Goal: Task Accomplishment & Management: Manage account settings

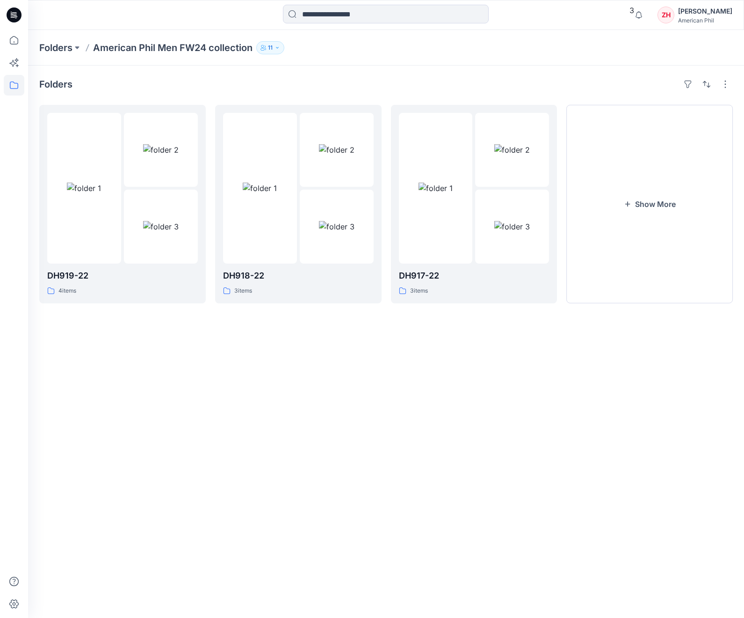
drag, startPoint x: 169, startPoint y: 48, endPoint x: 169, endPoint y: 43, distance: 4.7
click at [169, 48] on p "American Phil Men FW24 collection" at bounding box center [173, 47] width 160 height 13
click at [57, 43] on p "Folders" at bounding box center [55, 47] width 33 height 13
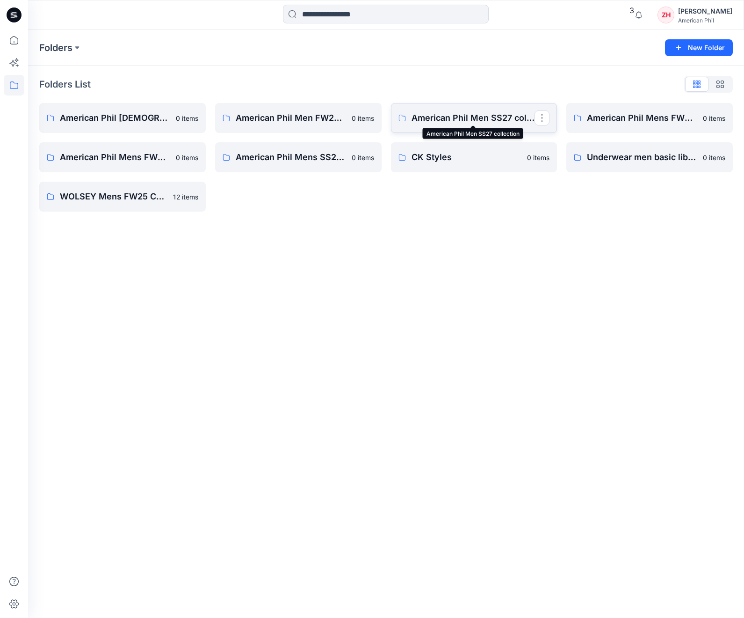
click at [468, 116] on p "American Phil Men SS27 collection" at bounding box center [474, 117] width 124 height 13
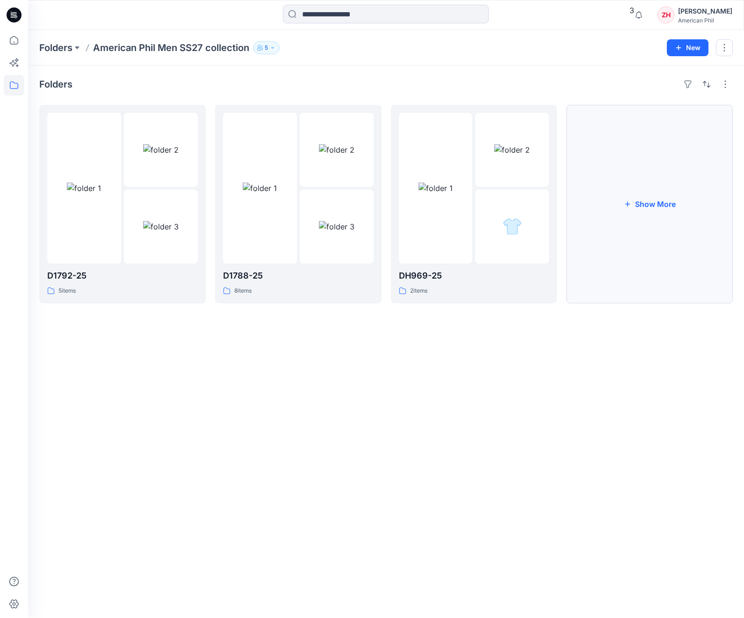
click at [644, 195] on button "Show More" at bounding box center [650, 204] width 167 height 198
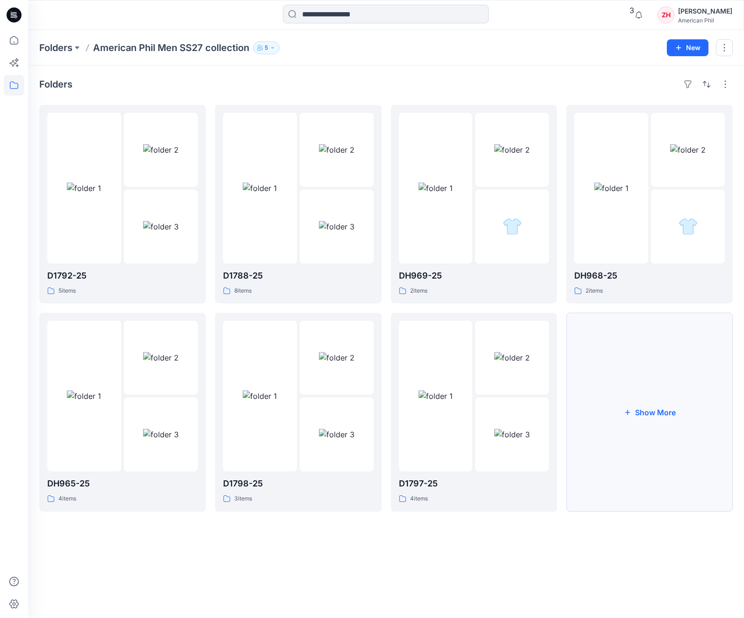
click at [682, 428] on button "Show More" at bounding box center [650, 412] width 167 height 198
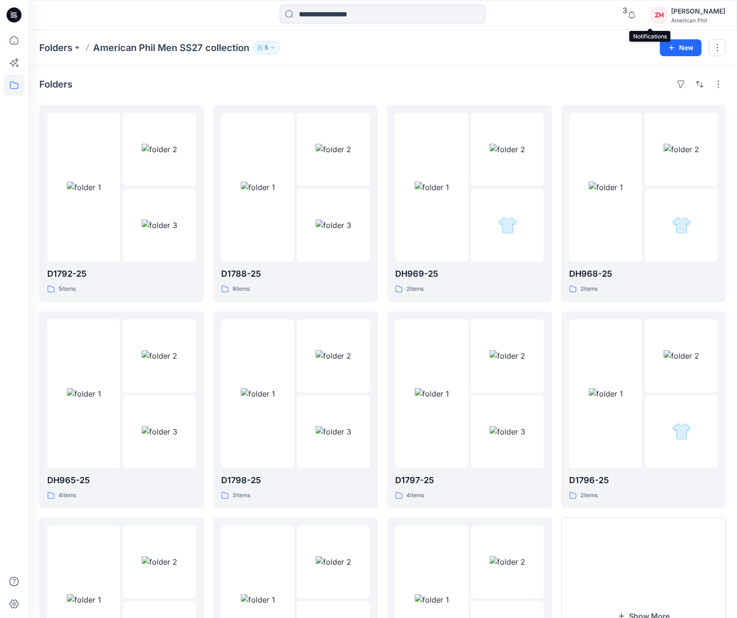
click at [627, 12] on span "3" at bounding box center [625, 10] width 5 height 9
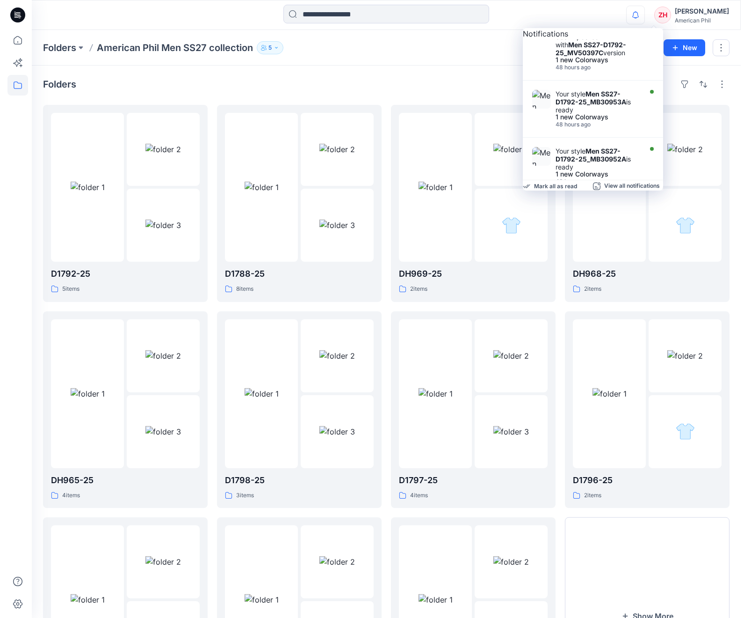
scroll to position [422, 0]
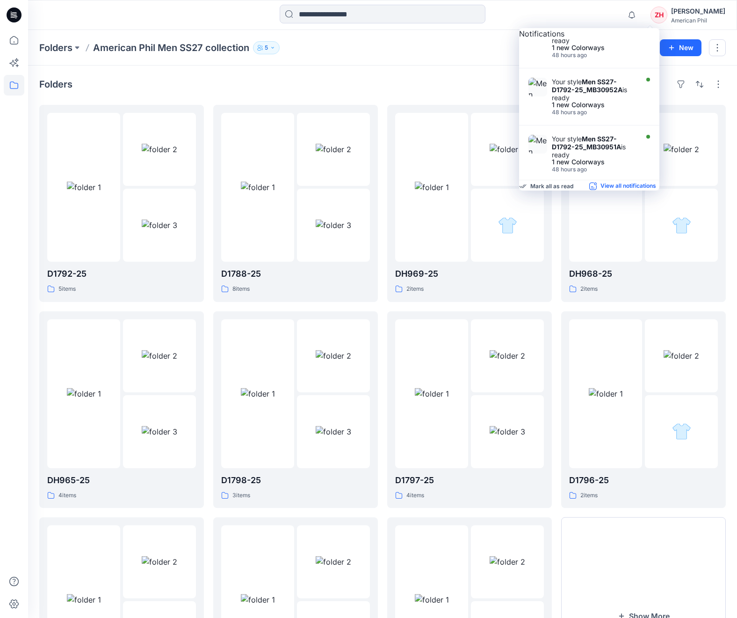
click at [601, 190] on p "View all notifications" at bounding box center [629, 186] width 56 height 8
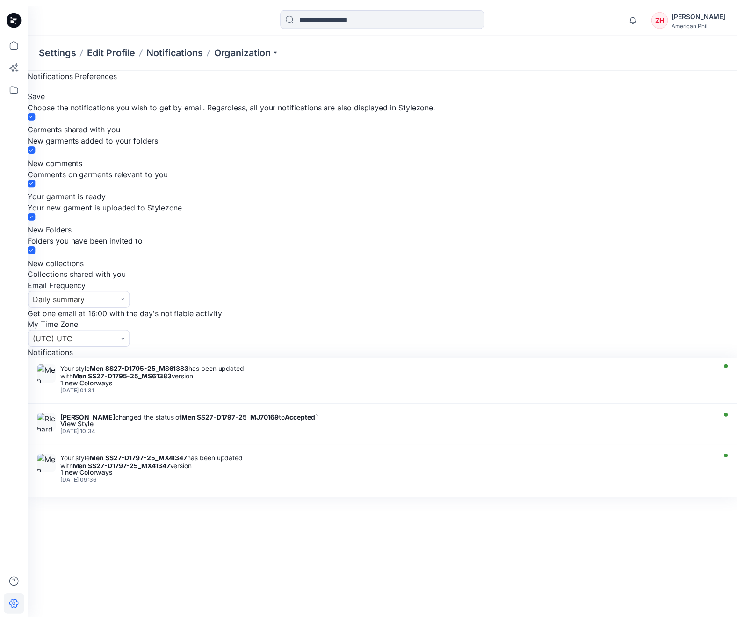
scroll to position [1777, 0]
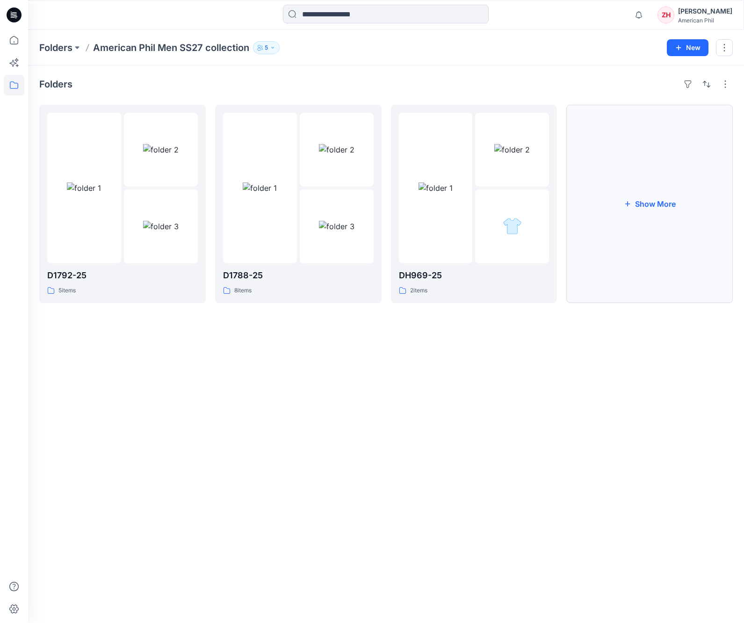
click at [663, 196] on button "Show More" at bounding box center [650, 204] width 167 height 198
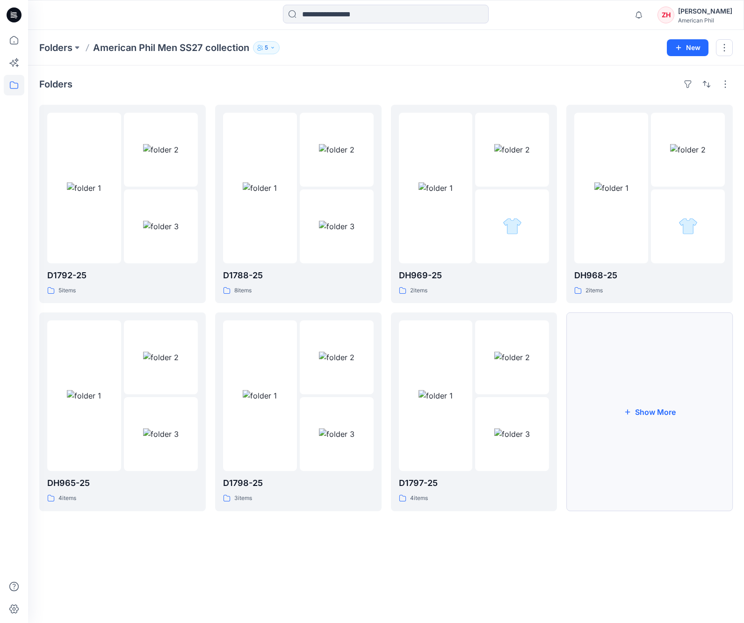
click at [671, 429] on button "Show More" at bounding box center [650, 412] width 167 height 198
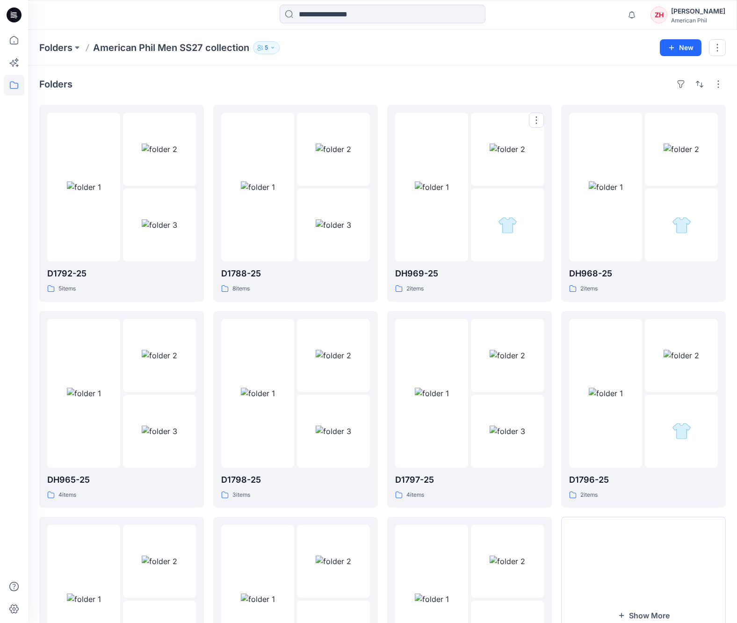
click at [407, 74] on div "Folders D1792-25 5 items DH965-25 4 items D1795-25 4 items D1788-25 8 items D17…" at bounding box center [382, 402] width 709 height 675
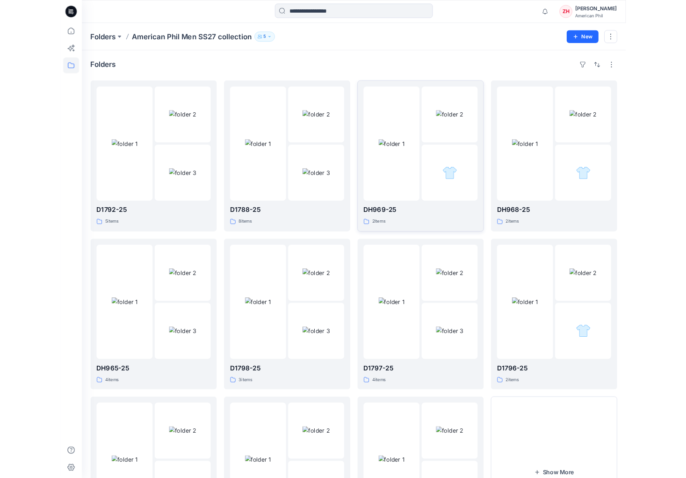
scroll to position [116, 0]
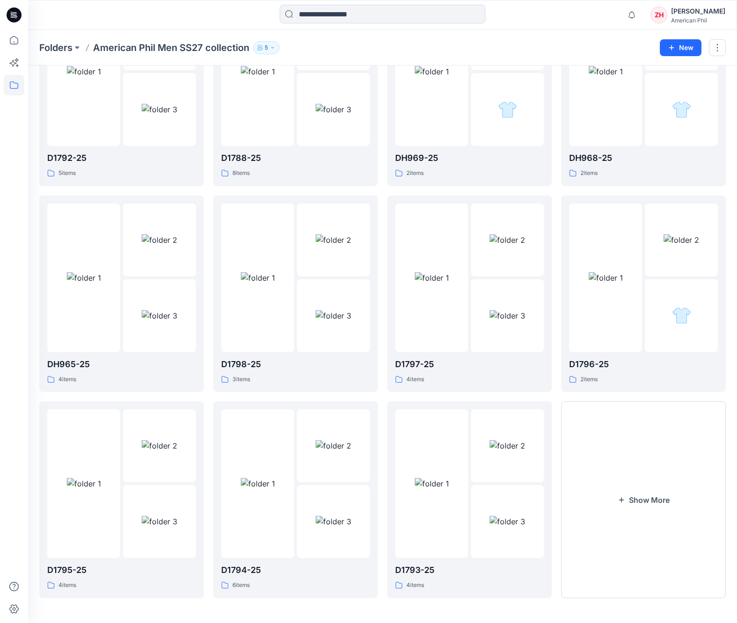
click at [479, 47] on div "Folders American Phil Men SS27 collection 5" at bounding box center [346, 47] width 614 height 13
click at [547, 33] on div "Folders American Phil Men SS27 collection 5 New" at bounding box center [382, 48] width 709 height 36
click at [546, 34] on div "Folders American Phil Men SS27 collection 5 New" at bounding box center [382, 48] width 709 height 36
click at [555, 47] on div "Folders American Phil Men SS27 collection 5" at bounding box center [346, 47] width 614 height 13
click at [560, 44] on div "Folders American Phil Men SS27 collection 5" at bounding box center [346, 47] width 614 height 13
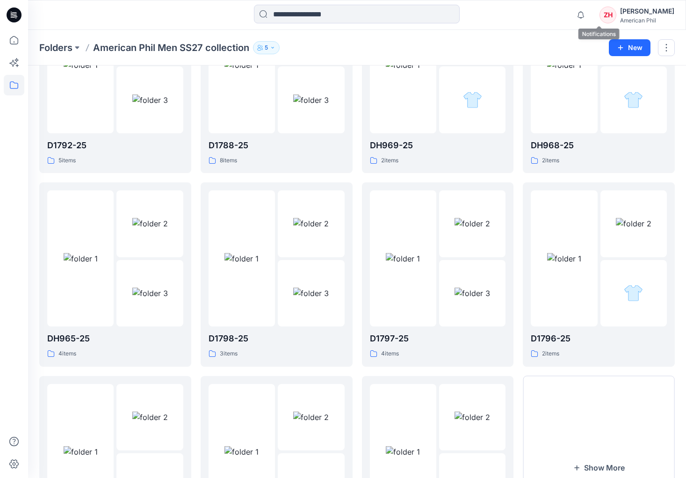
click at [572, 6] on span at bounding box center [572, 6] width 0 height 0
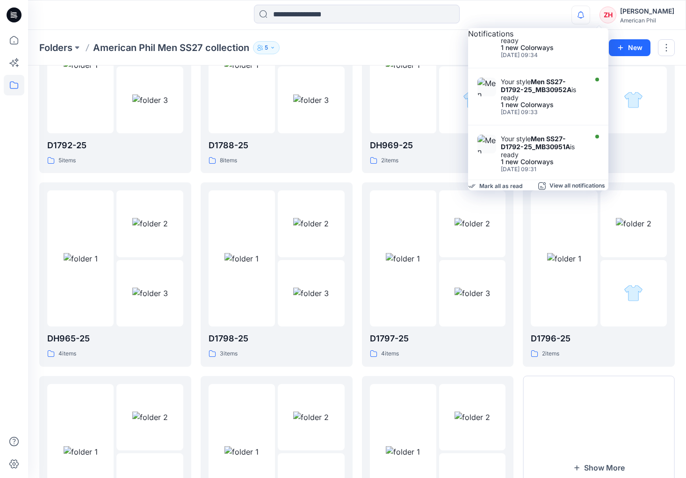
click at [567, 12] on div "Notifications Richard Dromard changed the status of Men SS27-D1792-25_MB30953A …" at bounding box center [357, 15] width 658 height 21
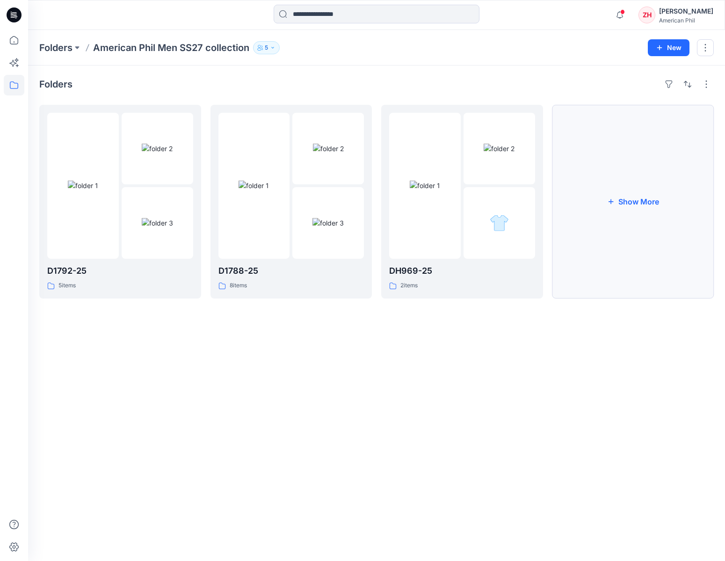
click at [621, 178] on button "Show More" at bounding box center [634, 202] width 162 height 194
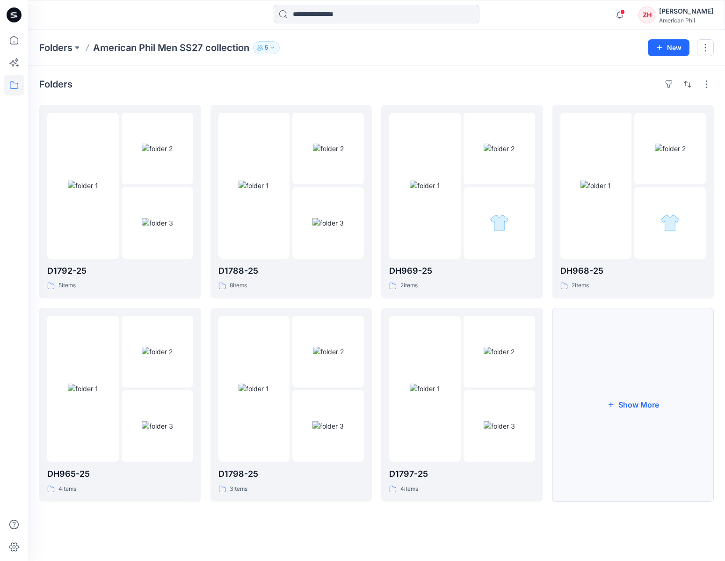
click at [623, 395] on button "Show More" at bounding box center [634, 405] width 162 height 194
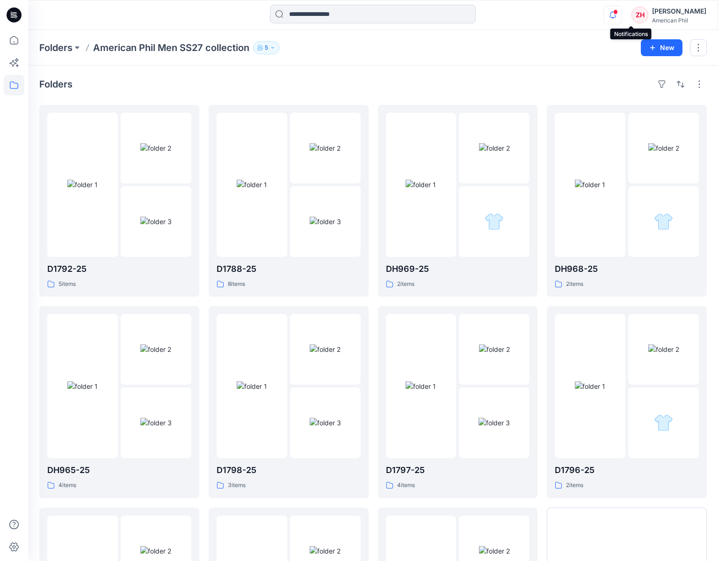
click at [616, 13] on icon "button" at bounding box center [613, 15] width 7 height 6
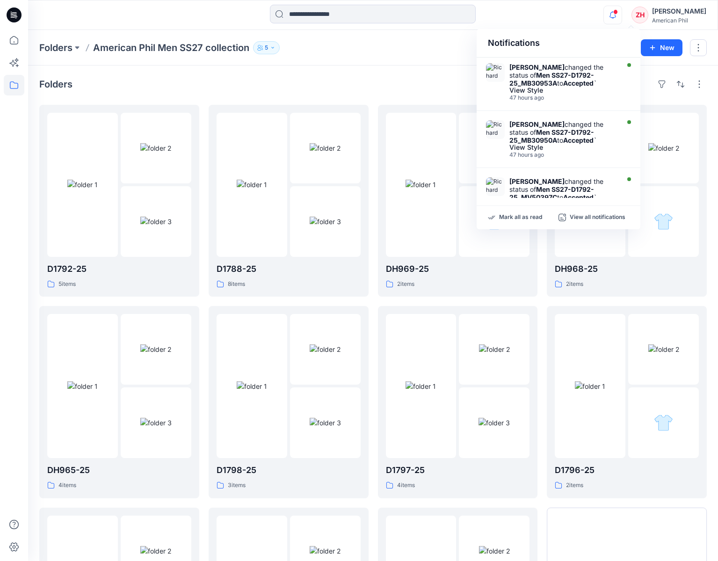
click at [558, 17] on div "Notifications Richard Dromard changed the status of Men SS27-D1792-25_MB30953A …" at bounding box center [373, 15] width 690 height 21
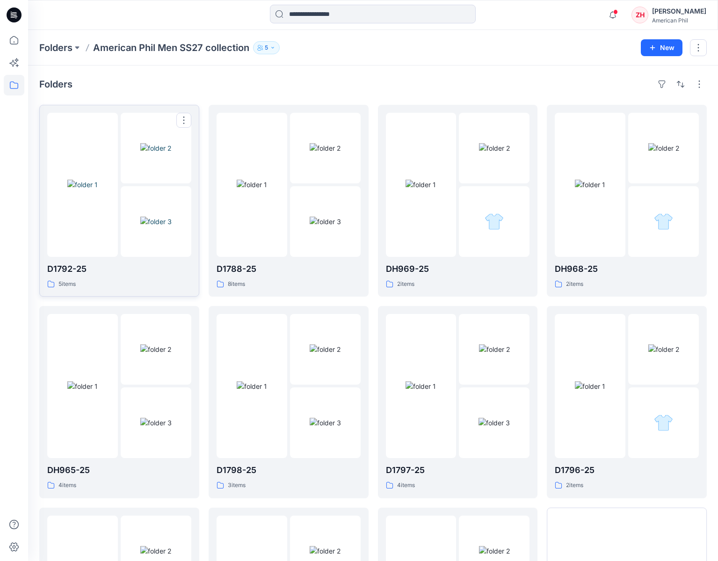
click at [93, 180] on img at bounding box center [82, 185] width 30 height 10
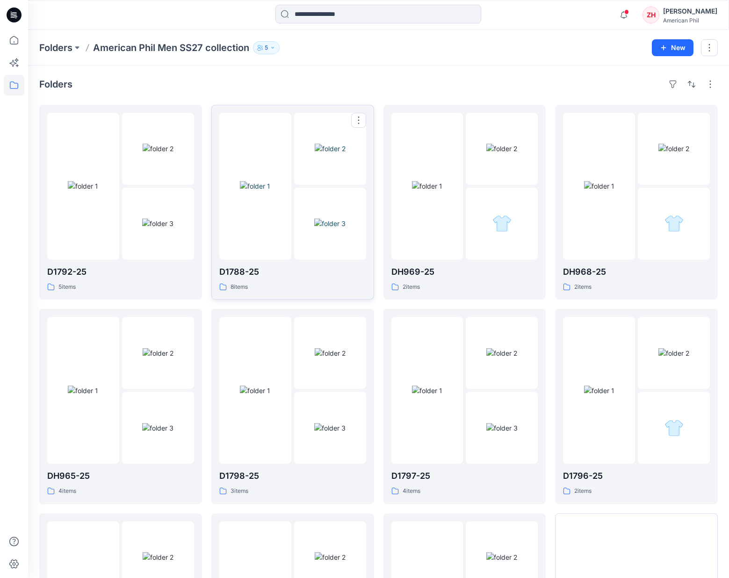
click at [270, 181] on img at bounding box center [255, 186] width 30 height 10
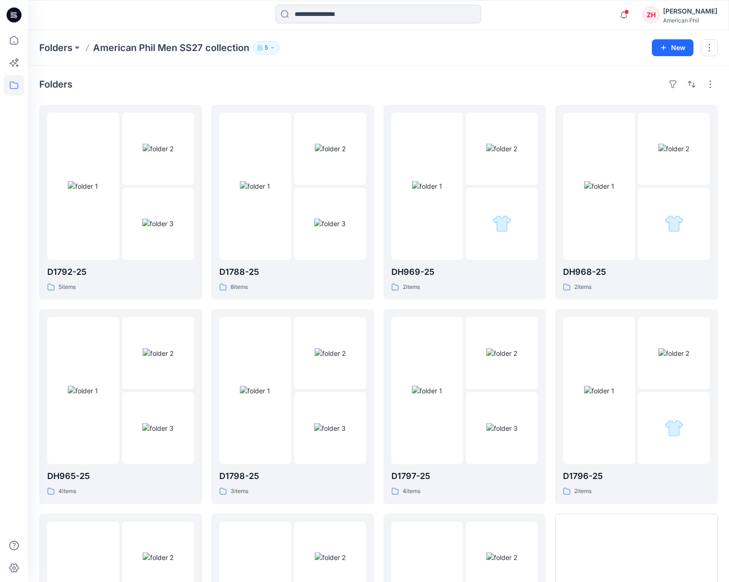
click at [472, 67] on div "Folders D1792-25 5 items DH965-25 4 items D1795-25 4 items D1788-25 8 items D17…" at bounding box center [378, 399] width 701 height 669
click at [270, 185] on img at bounding box center [255, 186] width 30 height 10
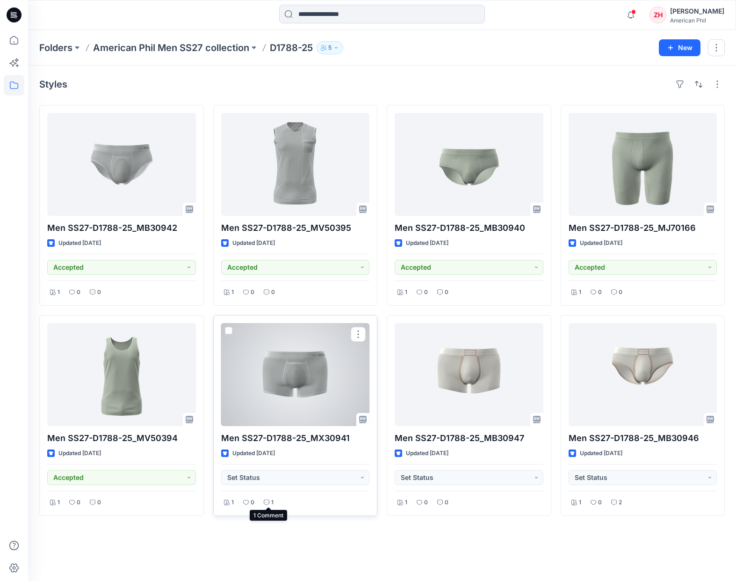
click at [269, 478] on icon at bounding box center [267, 502] width 6 height 6
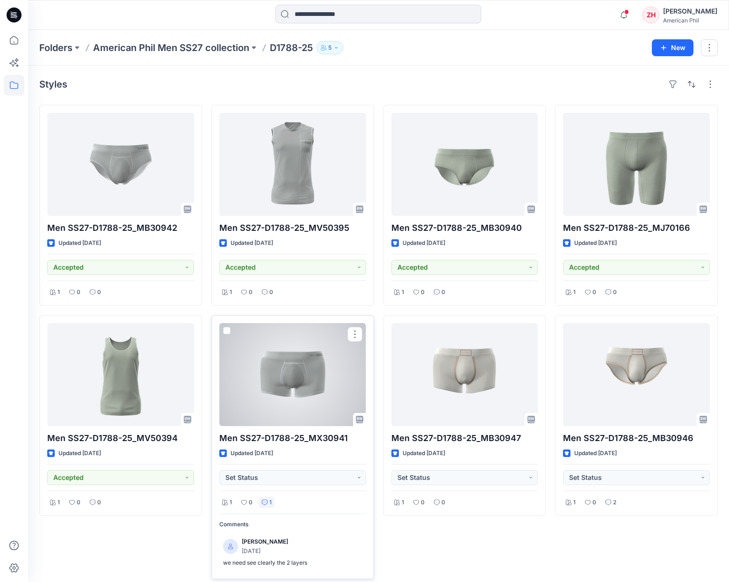
click at [312, 378] on div at bounding box center [292, 374] width 147 height 103
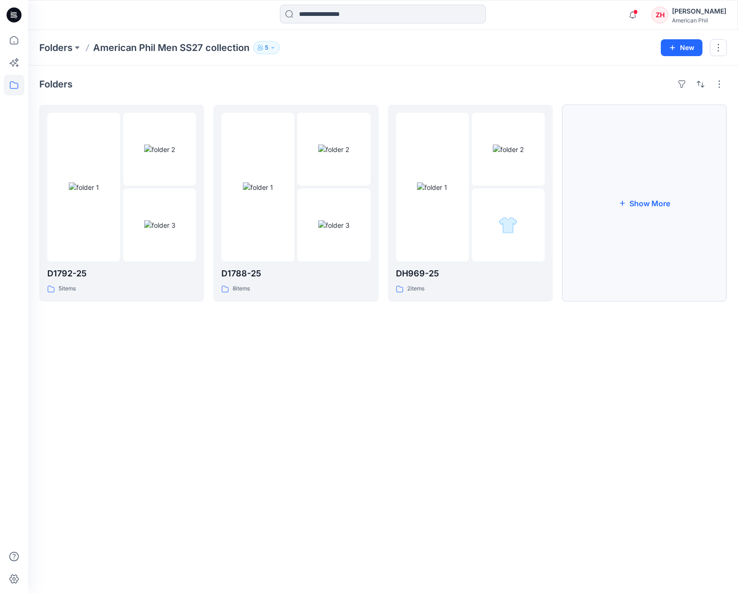
click at [624, 199] on icon "button" at bounding box center [621, 202] width 7 height 7
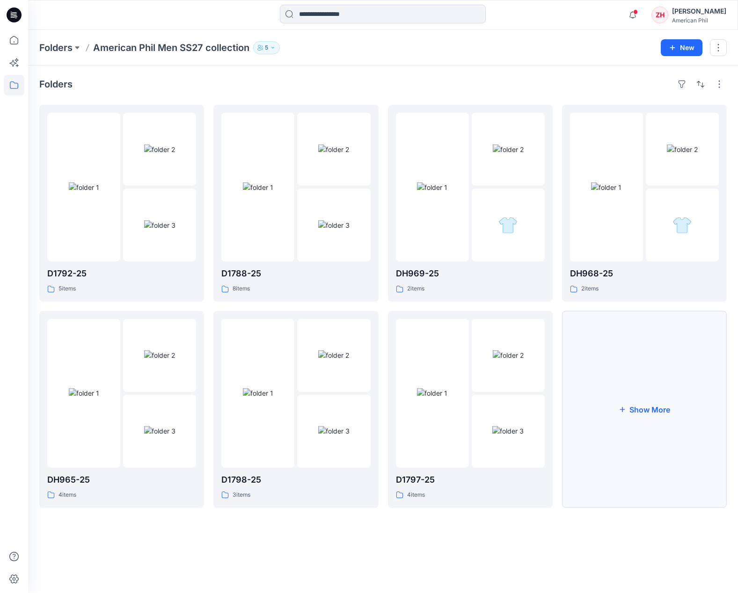
click at [653, 420] on button "Show More" at bounding box center [644, 409] width 165 height 197
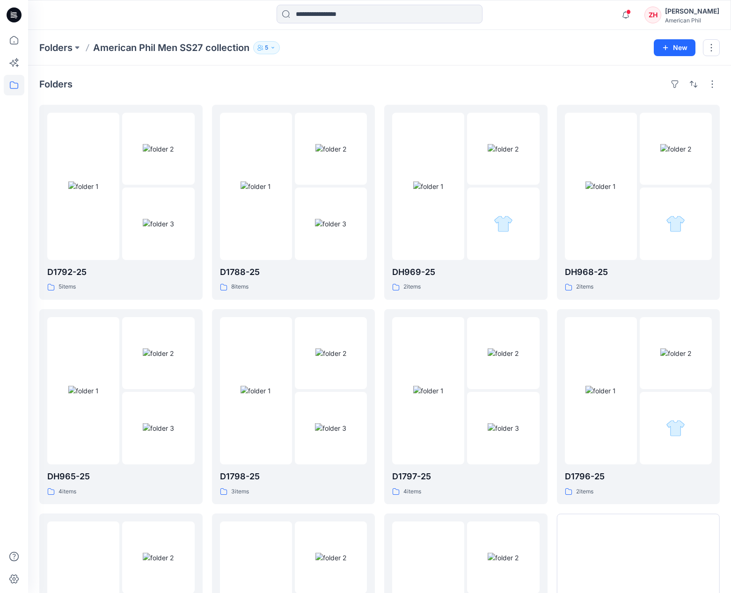
scroll to position [140, 0]
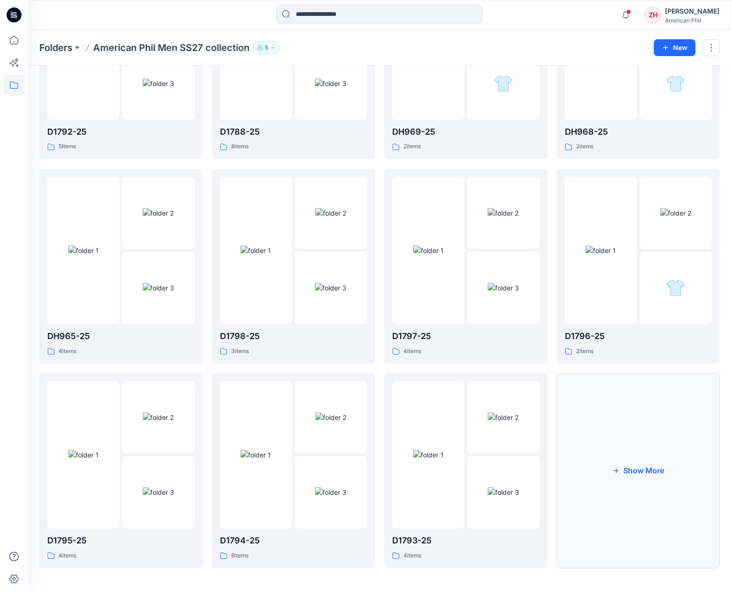
click at [636, 478] on button "Show More" at bounding box center [638, 470] width 163 height 195
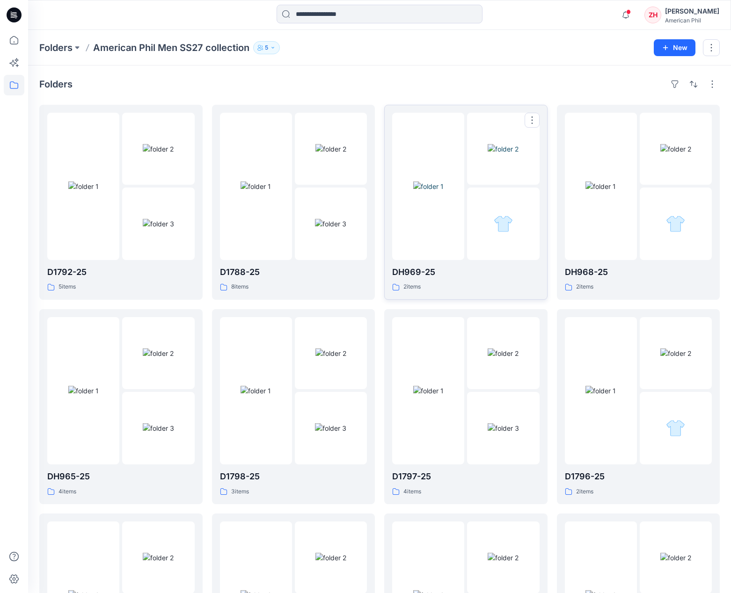
click at [444, 182] on img at bounding box center [428, 187] width 30 height 10
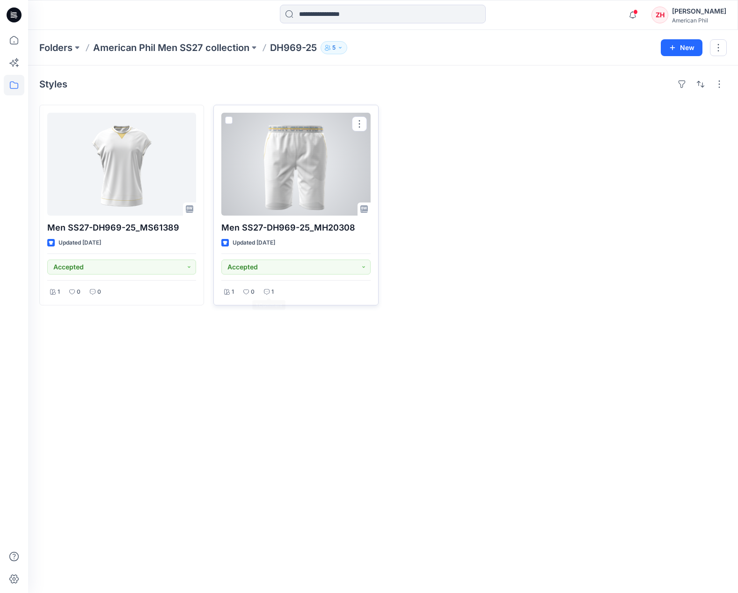
drag, startPoint x: 272, startPoint y: 287, endPoint x: 359, endPoint y: 281, distance: 87.2
click at [359, 281] on div "1 0 1" at bounding box center [295, 289] width 149 height 18
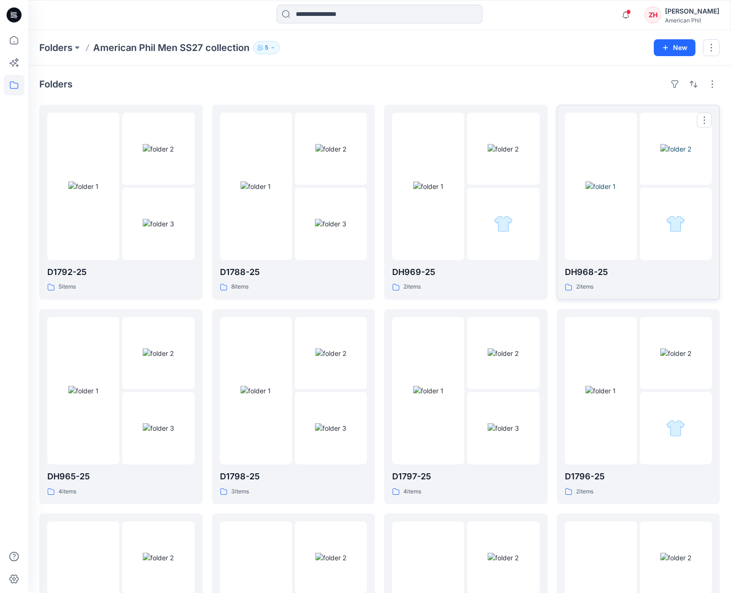
click at [648, 200] on div at bounding box center [676, 224] width 72 height 72
click at [423, 69] on div "Folders D1792-25 5 items DH965-25 4 items D1795-25 4 items D1789-25 5 items D17…" at bounding box center [379, 502] width 703 height 874
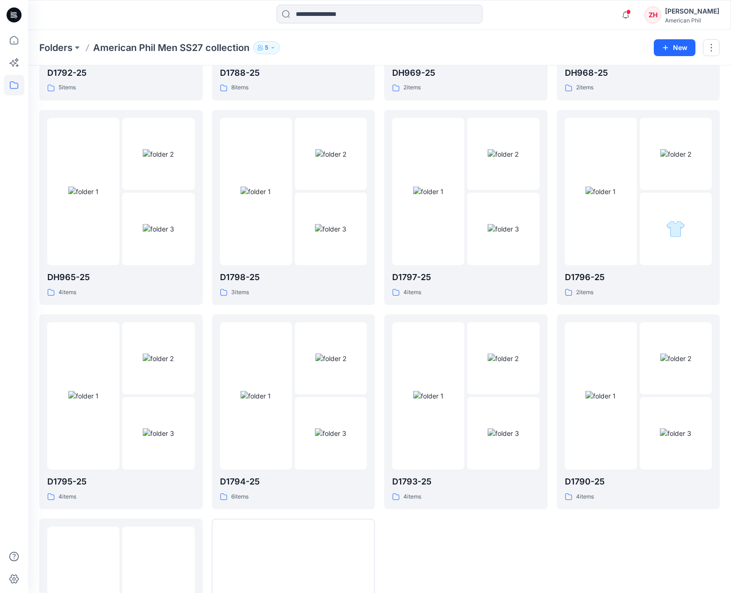
scroll to position [344, 0]
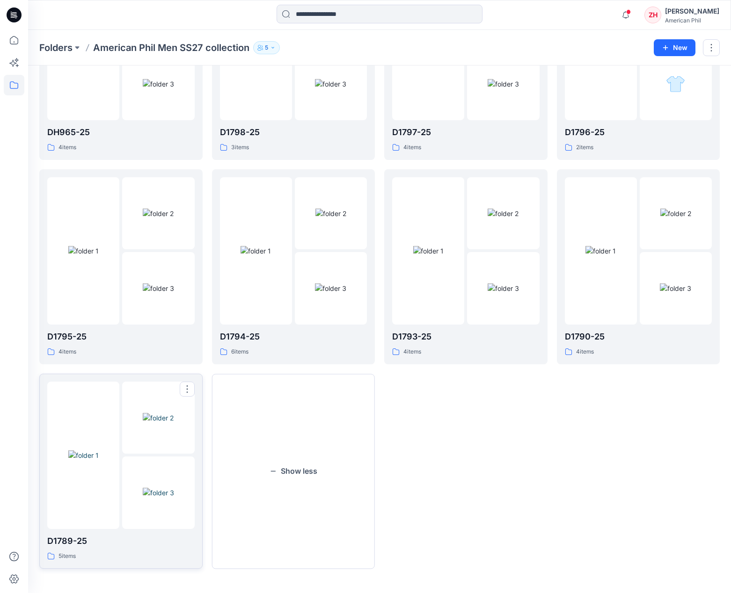
click at [163, 423] on img at bounding box center [158, 418] width 31 height 10
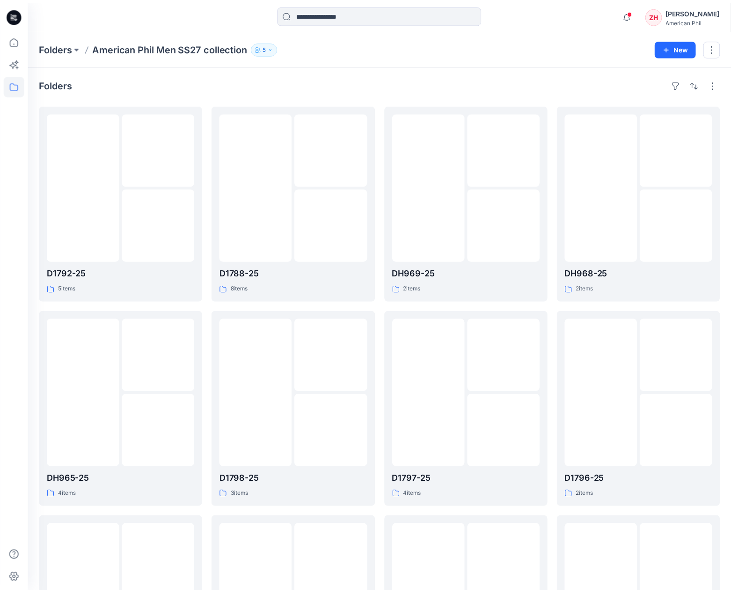
scroll to position [344, 0]
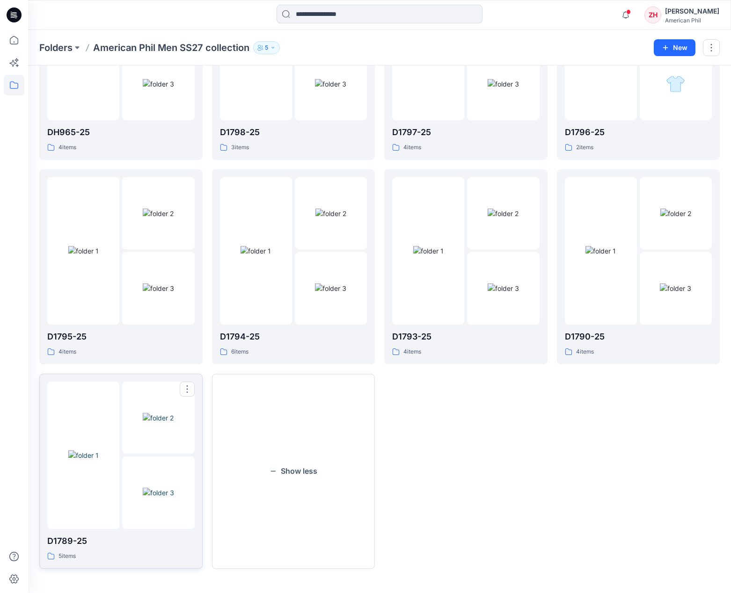
click at [167, 422] on img at bounding box center [158, 418] width 31 height 10
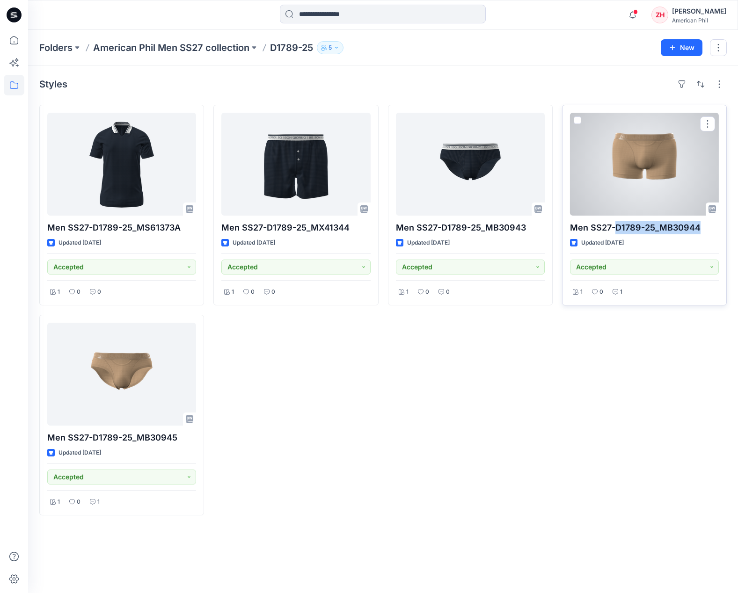
drag, startPoint x: 634, startPoint y: 226, endPoint x: 719, endPoint y: 232, distance: 84.9
click at [693, 232] on div "Men SS27-D1789-25_MB30944 Updated 5 days ago Accepted 1 0 1" at bounding box center [644, 205] width 165 height 201
copy p "D1789-25_MB30944"
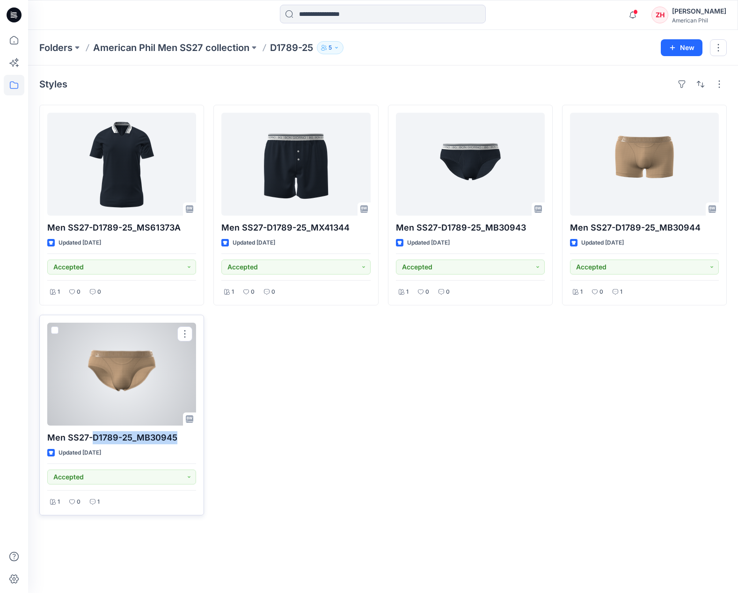
drag, startPoint x: 134, startPoint y: 436, endPoint x: 178, endPoint y: 437, distance: 43.5
click at [178, 437] on p "Men SS27-D1789-25_MB30945" at bounding box center [121, 437] width 149 height 13
copy p "D1789-25_MB30945"
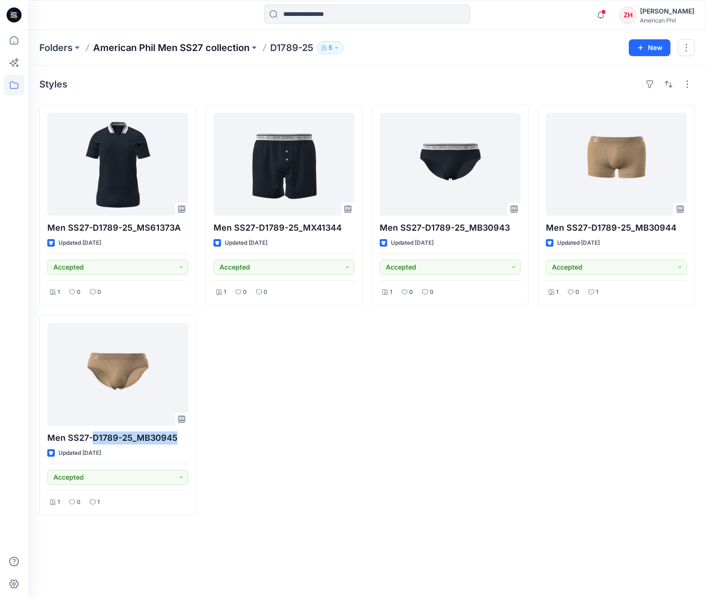
click at [201, 48] on p "American Phil Men SS27 collection" at bounding box center [171, 47] width 156 height 13
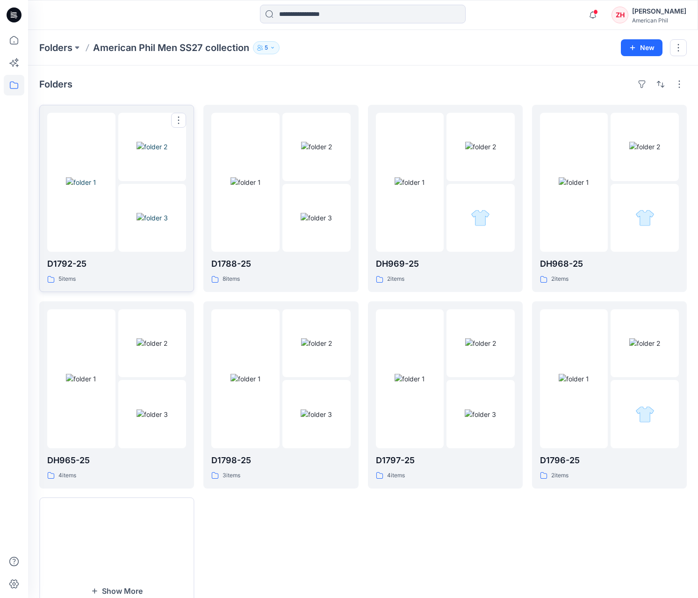
click at [104, 122] on div at bounding box center [81, 182] width 68 height 139
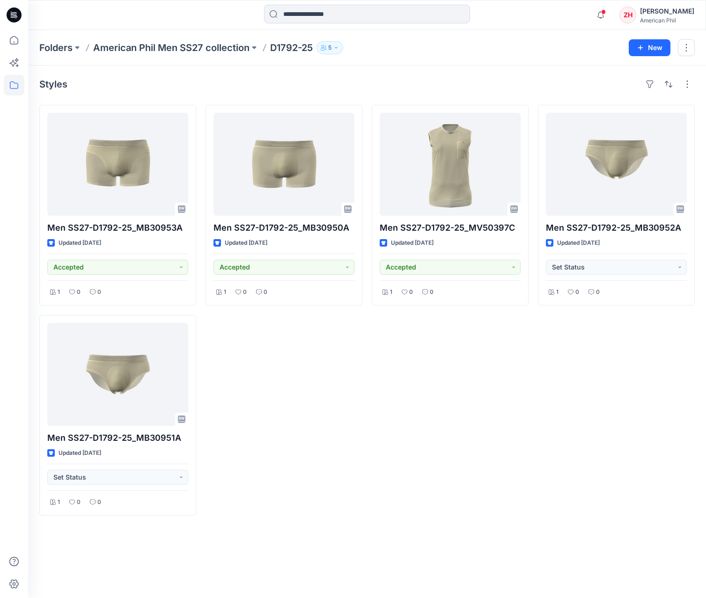
click at [501, 40] on div "Folders American Phil Men SS27 collection D1792-25 5 New" at bounding box center [366, 48] width 677 height 36
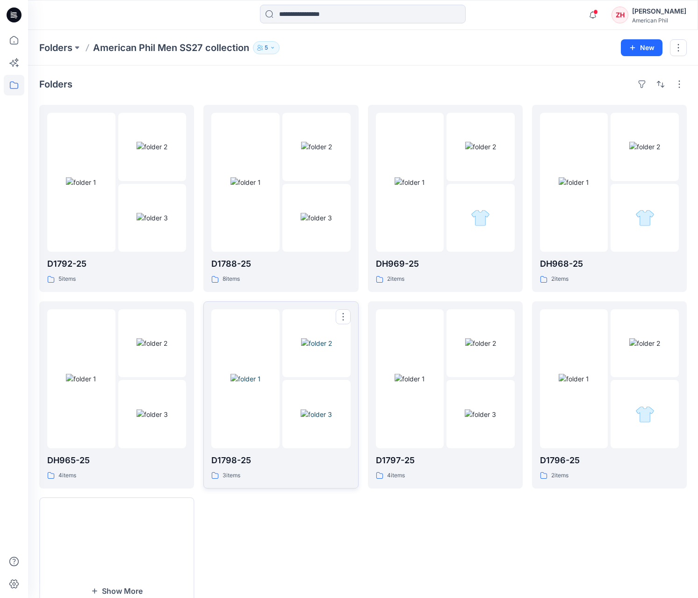
scroll to position [111, 0]
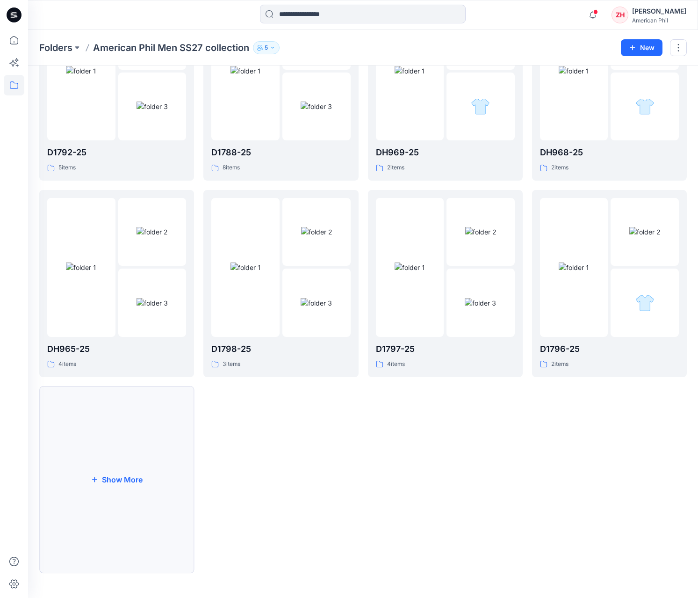
click at [107, 467] on button "Show More" at bounding box center [116, 479] width 155 height 187
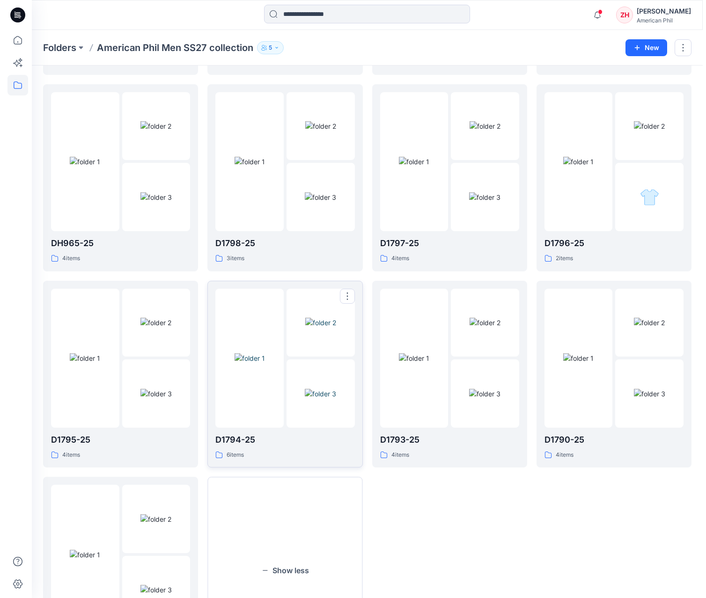
scroll to position [0, 0]
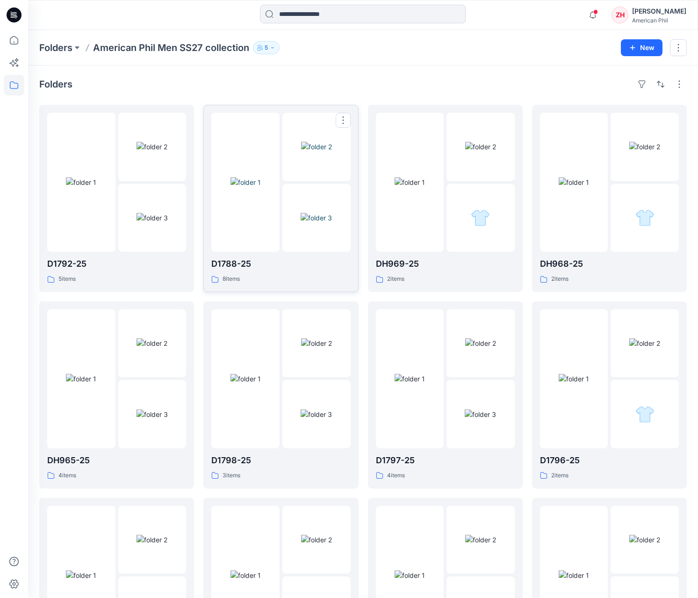
click at [259, 184] on img at bounding box center [246, 182] width 30 height 10
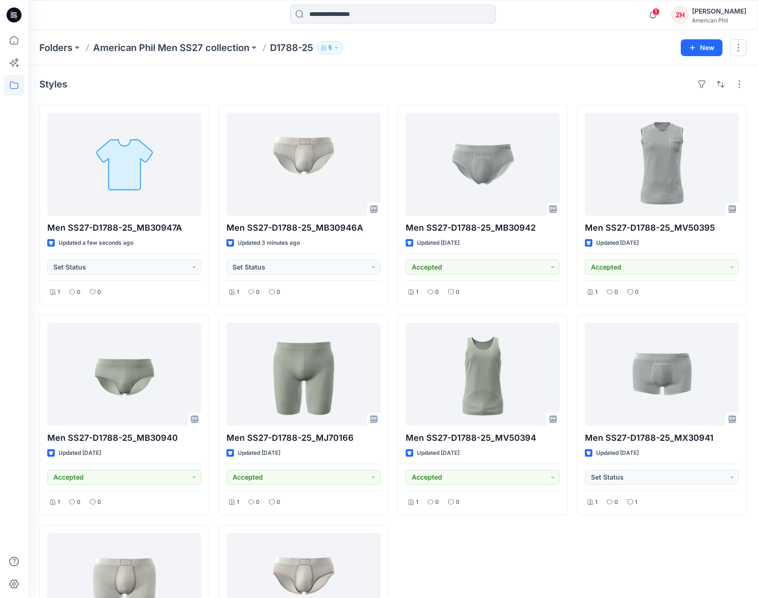
scroll to position [136, 0]
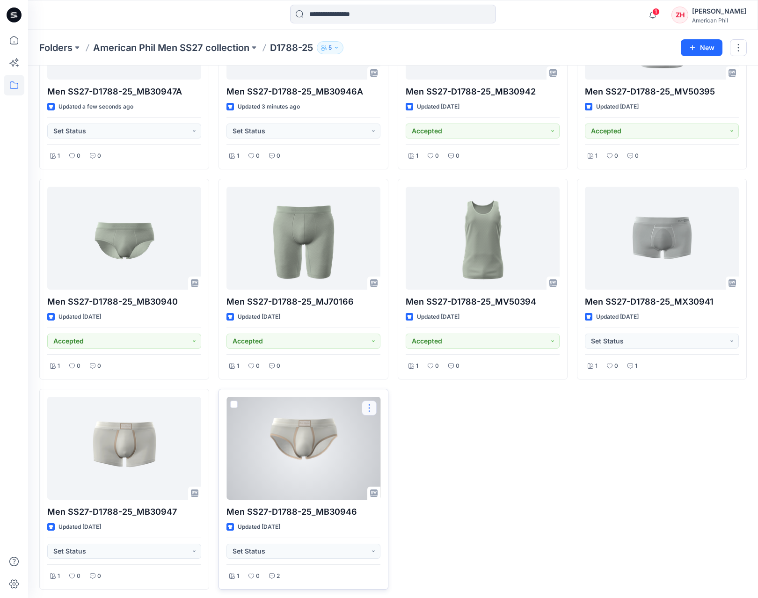
click at [371, 407] on button "button" at bounding box center [369, 407] width 15 height 15
click at [407, 430] on button "Edit" at bounding box center [414, 429] width 101 height 17
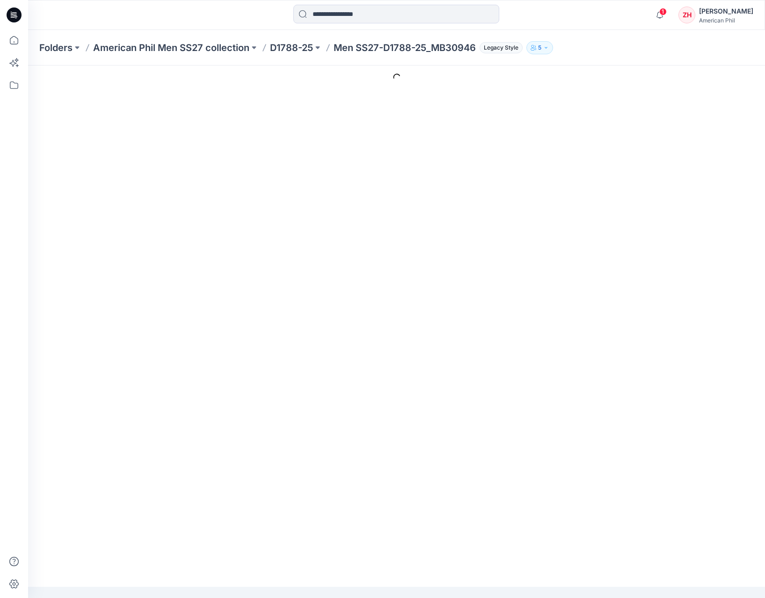
type input "**********"
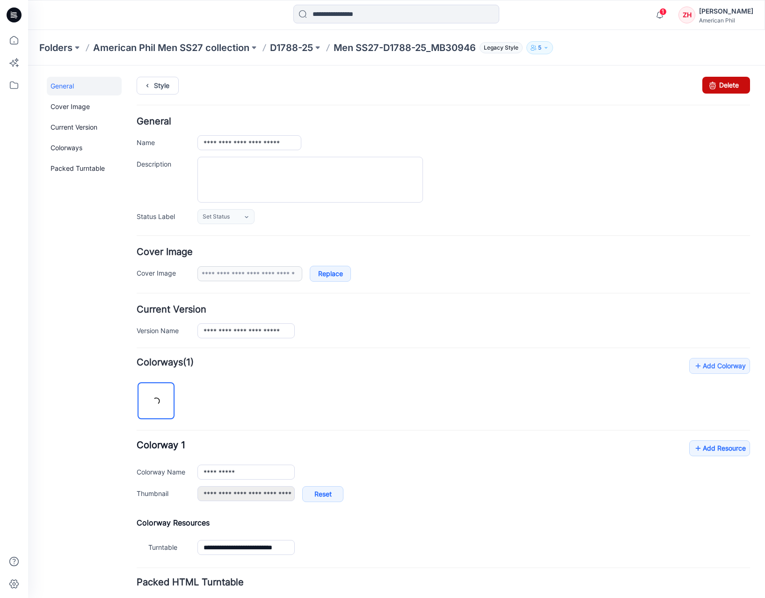
click at [705, 87] on link "Delete" at bounding box center [726, 85] width 48 height 17
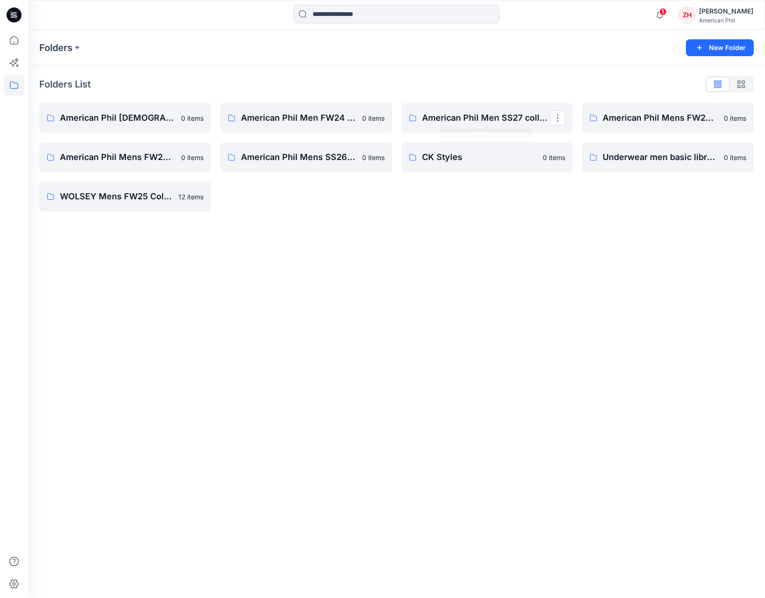
drag, startPoint x: 509, startPoint y: 109, endPoint x: 516, endPoint y: 114, distance: 8.2
click at [509, 111] on link "American Phil Men SS27 collection" at bounding box center [487, 118] width 172 height 30
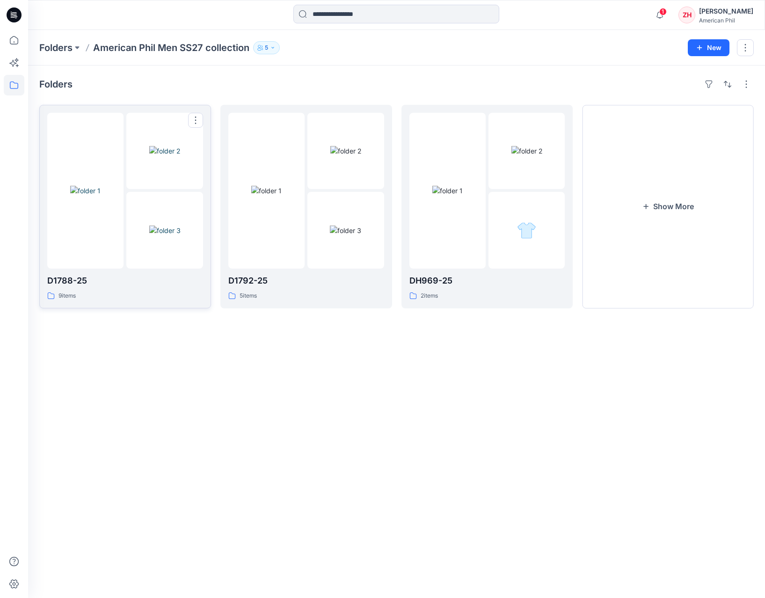
click at [167, 225] on img at bounding box center [164, 230] width 31 height 10
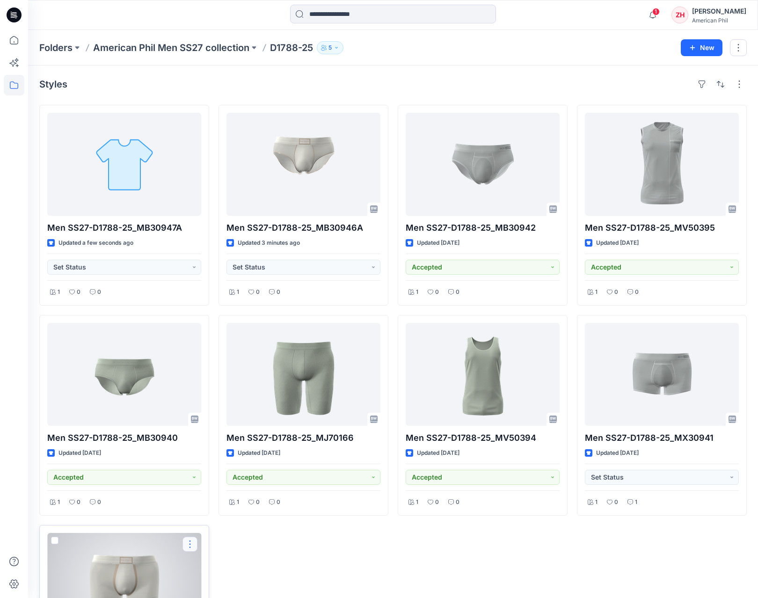
click at [190, 540] on button "button" at bounding box center [189, 544] width 15 height 15
click at [224, 434] on button "Edit" at bounding box center [234, 435] width 101 height 17
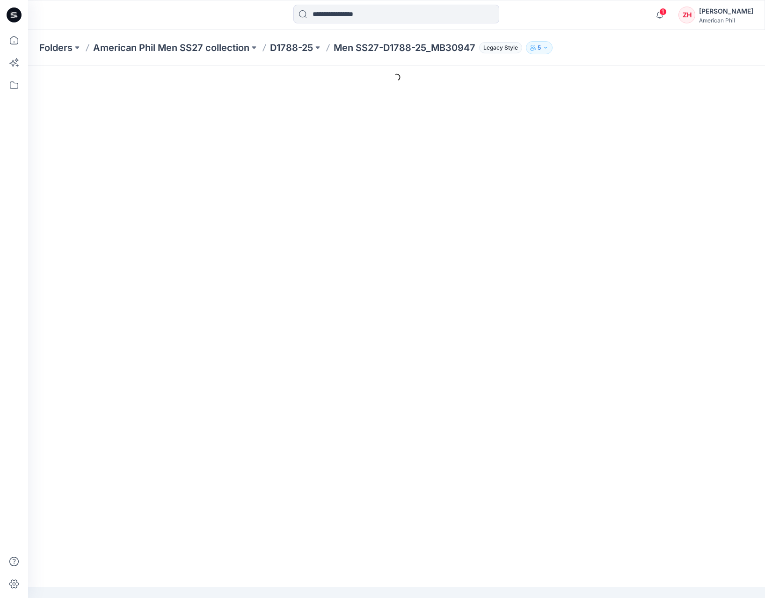
type input "**********"
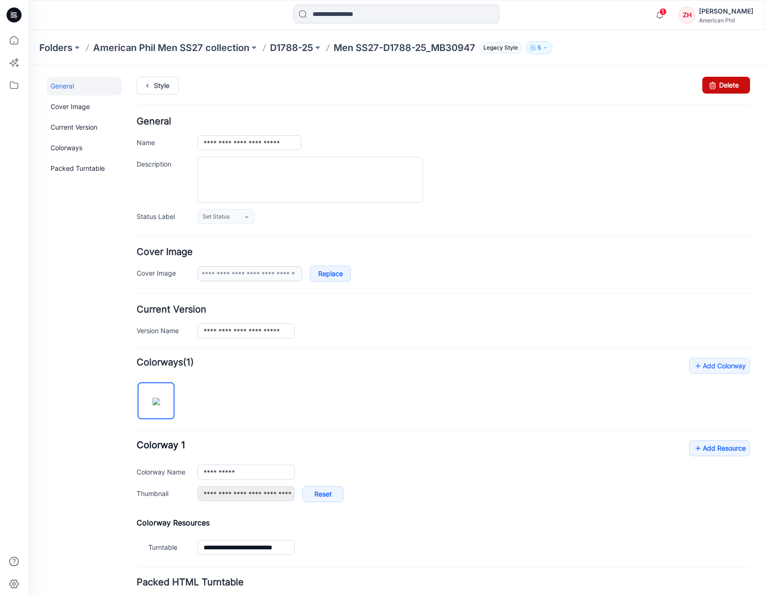
click at [706, 81] on icon at bounding box center [712, 85] width 13 height 17
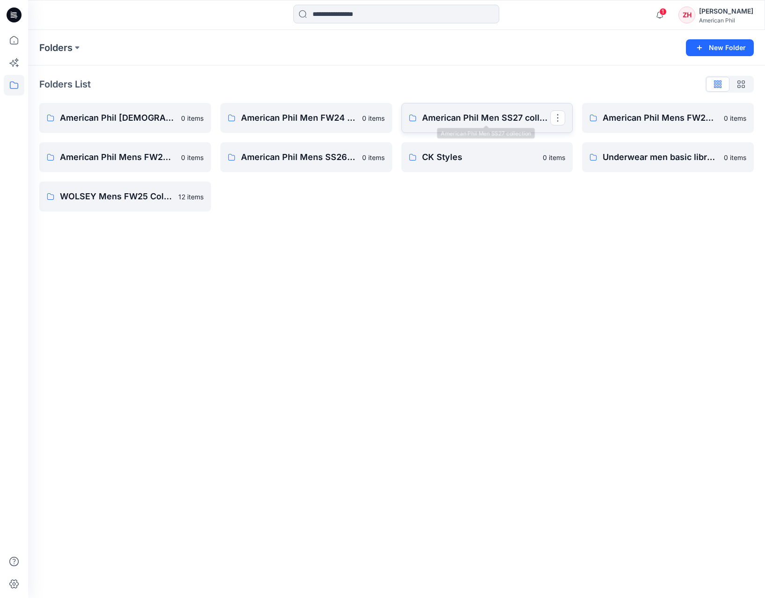
click at [501, 115] on p "American Phil Men SS27 collection" at bounding box center [486, 117] width 129 height 13
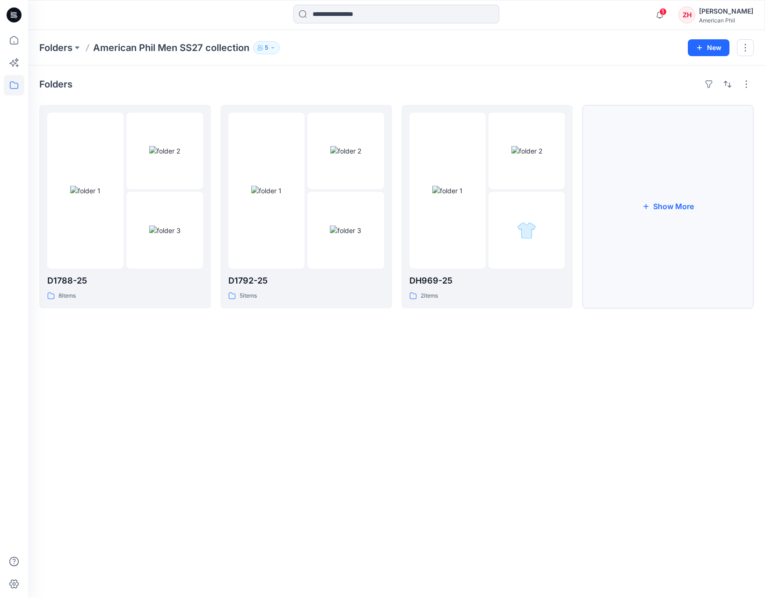
click at [688, 207] on button "Show More" at bounding box center [668, 207] width 172 height 204
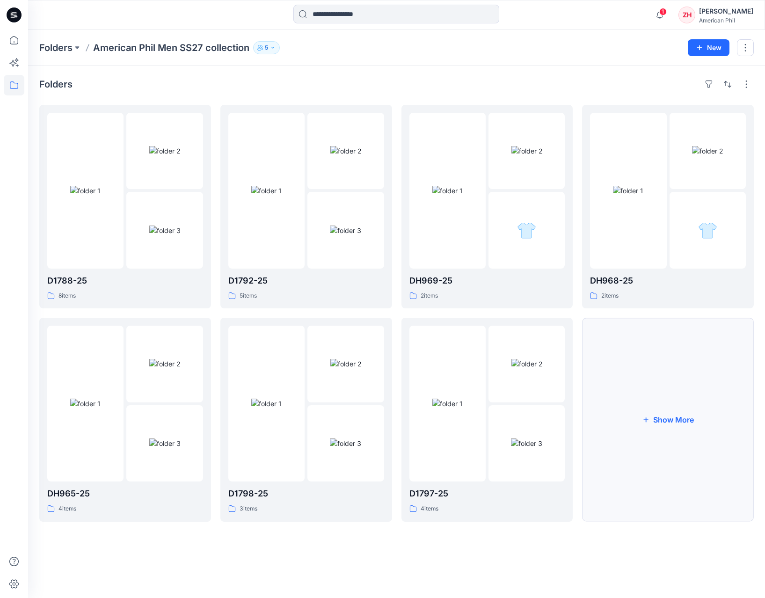
click at [660, 360] on button "Show More" at bounding box center [668, 420] width 172 height 204
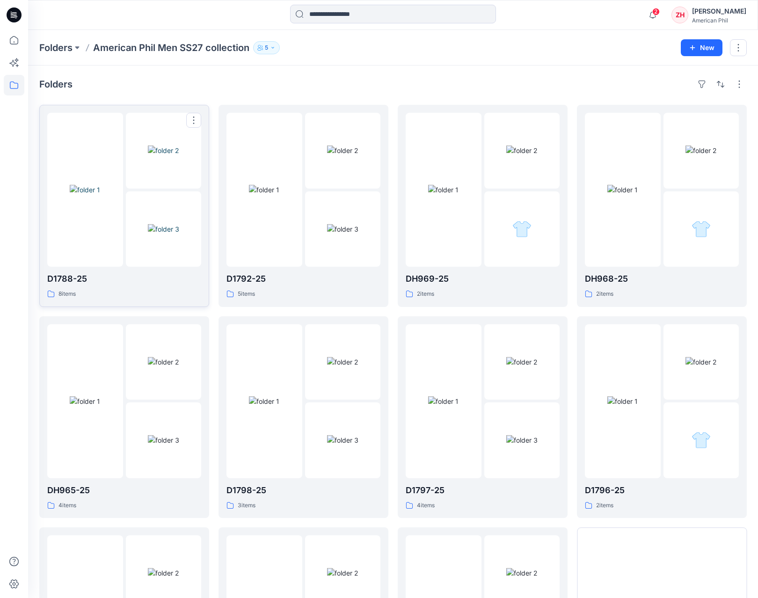
click at [95, 186] on img at bounding box center [85, 190] width 30 height 10
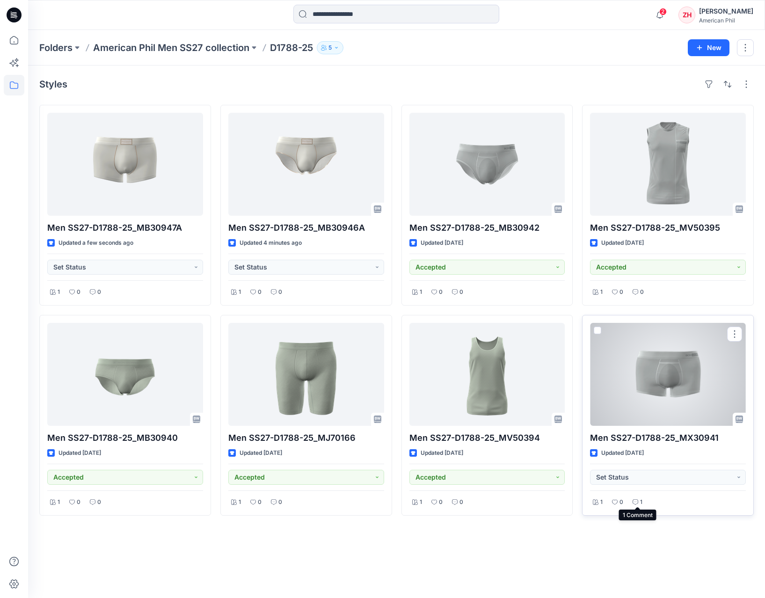
click at [640, 499] on p "1" at bounding box center [641, 502] width 2 height 10
click at [687, 374] on div at bounding box center [668, 374] width 156 height 103
